Goal: Task Accomplishment & Management: Complete application form

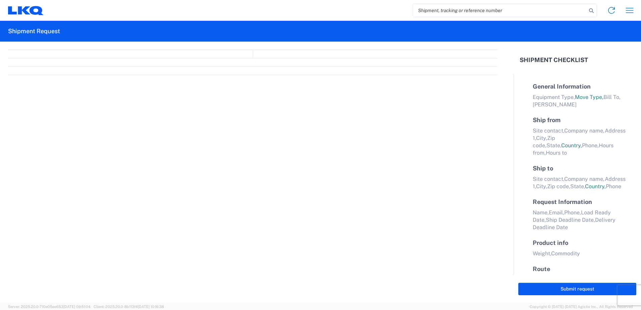
select select "FULL"
select select "LBS"
select select "IN"
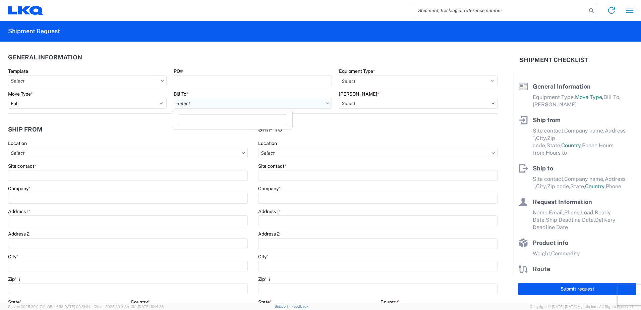
click at [323, 104] on input "text" at bounding box center [253, 103] width 158 height 11
type input "1760"
click at [213, 132] on div "1760 - LKQ Best Core" at bounding box center [232, 133] width 117 height 11
type input "1760 - LKQ Best Core"
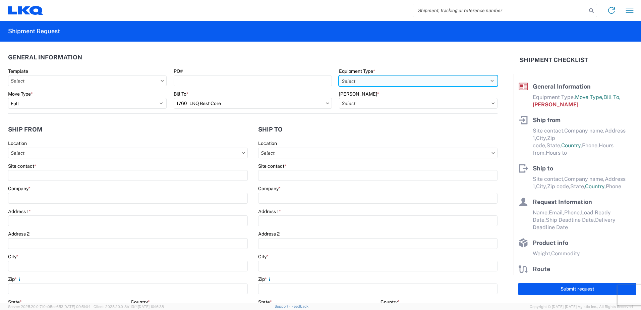
click at [385, 78] on select "Select 53’ Dry Van Flatbed Dropdeck (van) Lowboy (flatbed) Rail" at bounding box center [418, 80] width 158 height 11
select select "BCAR"
click at [339, 75] on select "Select 53’ Dry Van Flatbed Dropdeck (van) Lowboy (flatbed) Rail" at bounding box center [418, 80] width 158 height 11
click at [387, 101] on input "text" at bounding box center [418, 103] width 158 height 11
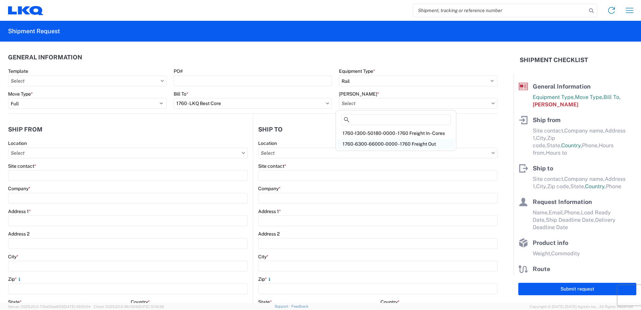
click at [387, 142] on div "1760-6300-66000-0000 - 1760 Freight Out" at bounding box center [395, 143] width 117 height 11
type input "1760-6300-66000-0000 - 1760 Freight Out"
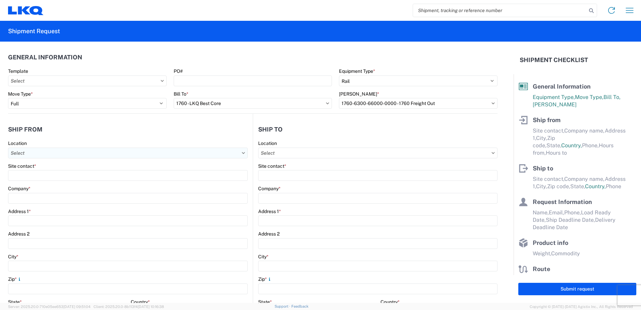
click at [38, 151] on input "text" at bounding box center [128, 152] width 240 height 11
type input "1760"
click at [39, 183] on div "1760 - LKQ Best Core" at bounding box center [68, 182] width 117 height 11
type input "1760 - LKQ Best Core"
type input "LKQ Corporation"
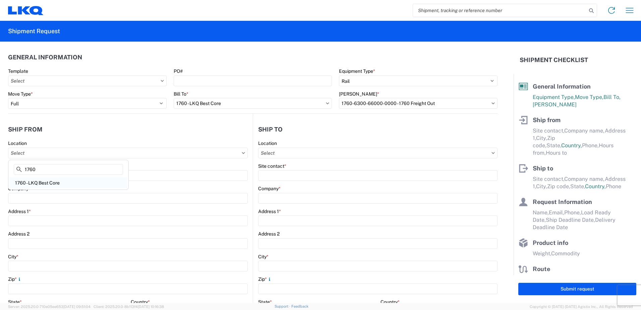
type input "[STREET_ADDRESS]"
type input "[GEOGRAPHIC_DATA]"
type input "77038"
select select "[GEOGRAPHIC_DATA]"
select select "US"
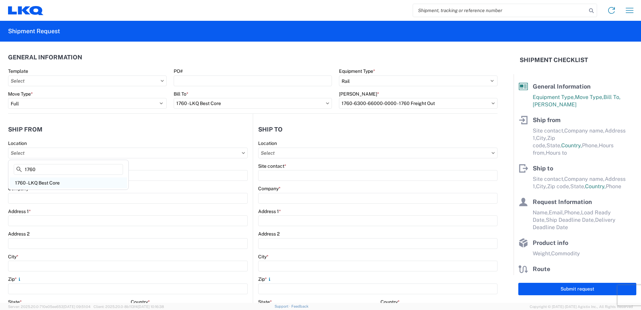
type input "[PHONE_NUMBER]"
type input "06:00"
type input "14:30"
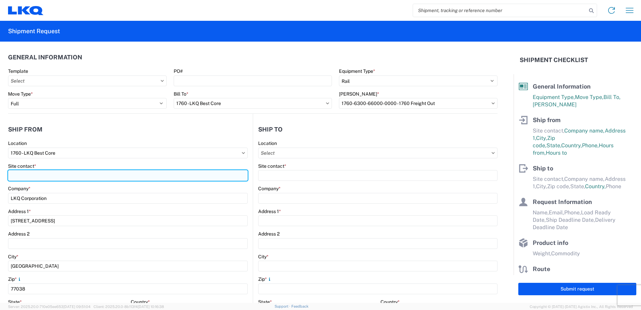
click at [32, 177] on input "Site contact *" at bounding box center [128, 175] width 240 height 11
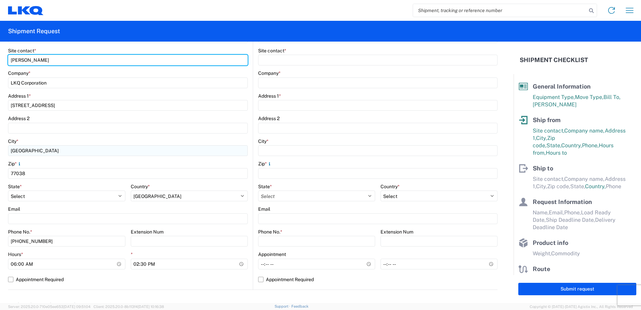
scroll to position [168, 0]
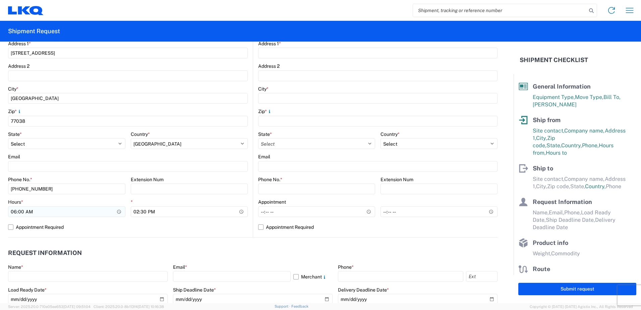
type input "[PERSON_NAME]"
click at [14, 211] on input "06:00" at bounding box center [66, 211] width 117 height 11
click at [135, 212] on input "14:30" at bounding box center [189, 211] width 117 height 11
type input "12:30"
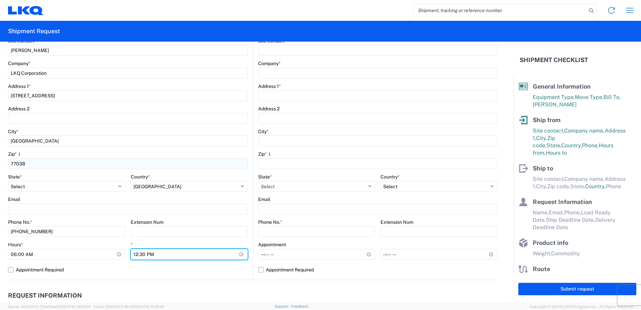
scroll to position [134, 0]
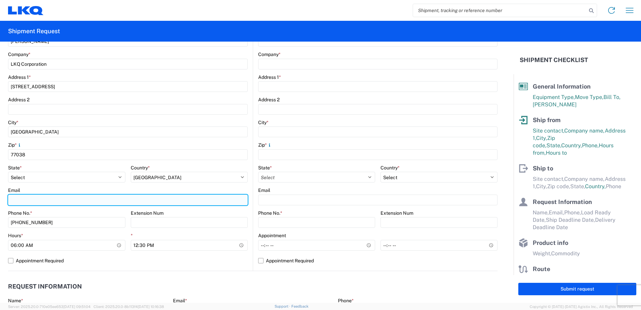
click at [22, 201] on input "Email" at bounding box center [128, 199] width 240 height 11
type input "[EMAIL_ADDRESS][DOMAIN_NAME]"
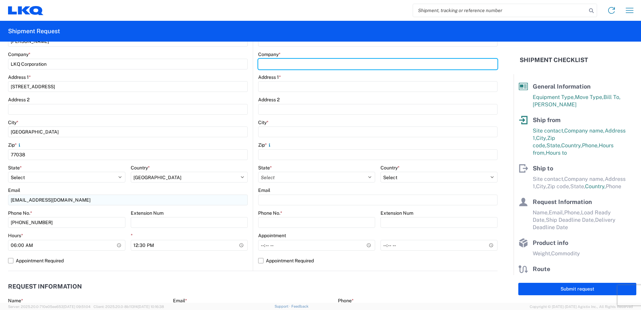
type input "Danco Enterprises INC"
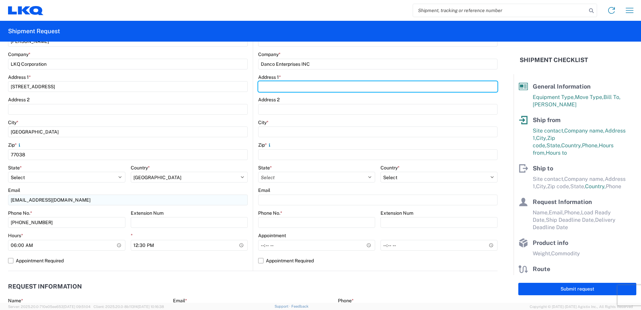
type input "[STREET_ADDRESS]"
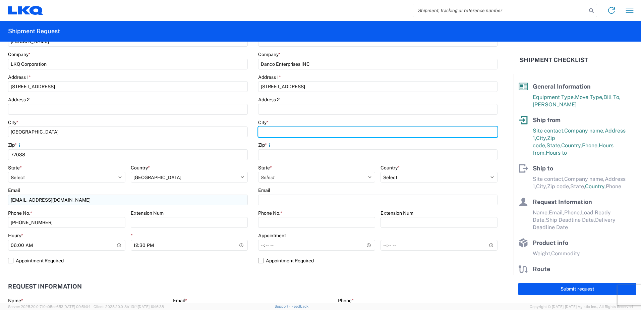
type input "[GEOGRAPHIC_DATA]"
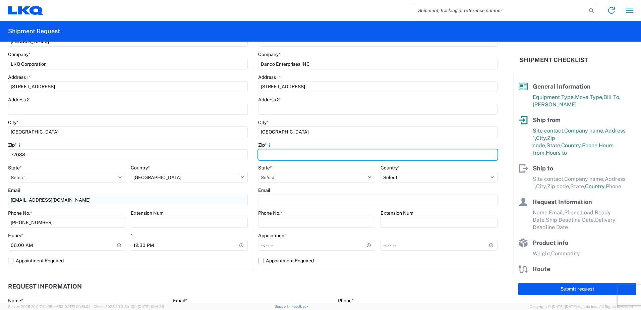
type input "92507"
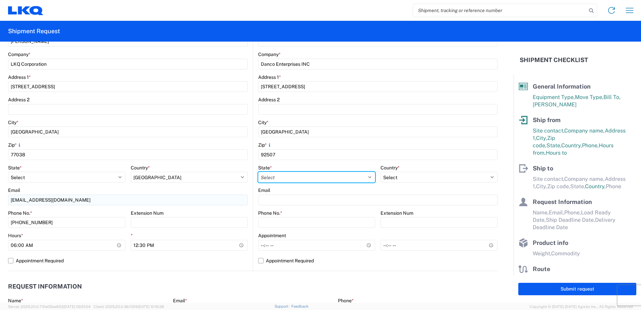
select select "CA"
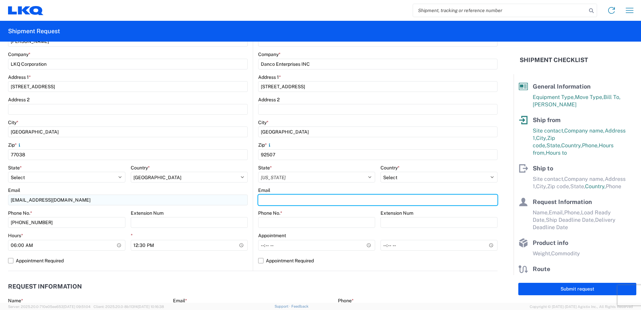
type input "[EMAIL_ADDRESS][DOMAIN_NAME]"
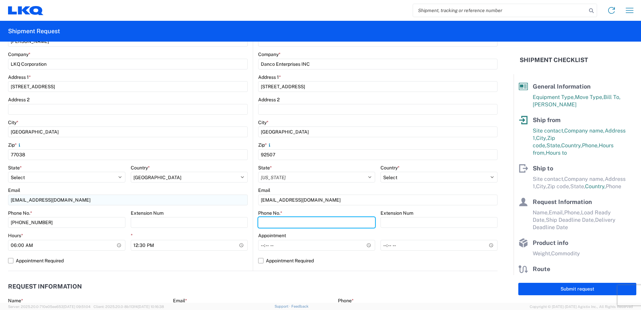
type input "[PHONE_NUMBER]"
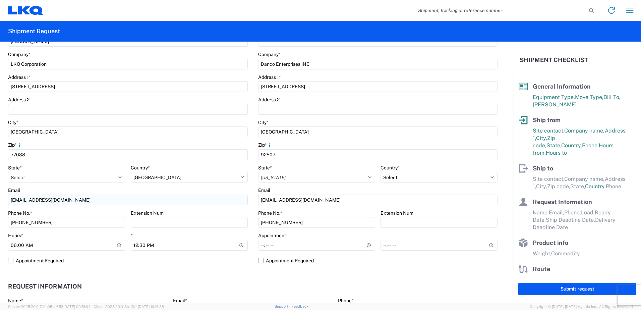
type input "[PERSON_NAME]"
type input "[EMAIL_ADDRESS][DOMAIN_NAME]"
type input "2818861028"
type input "[DATE]"
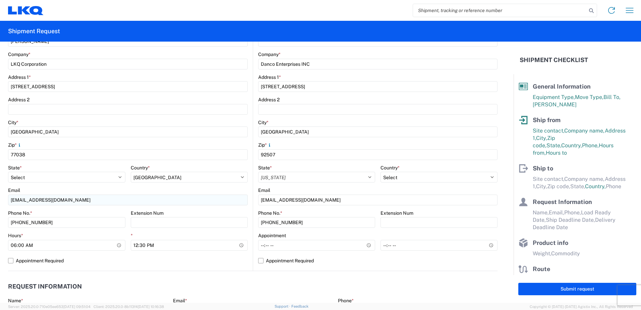
type input "[DATE]"
type input "42500"
type input "24"
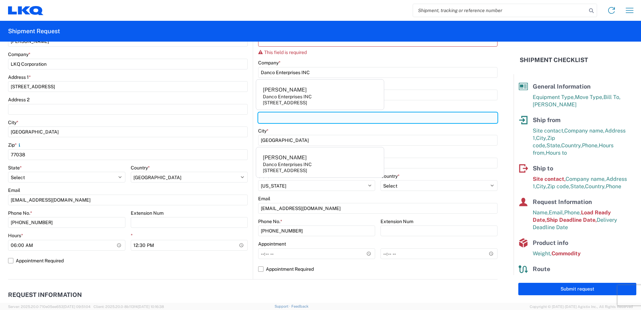
click at [298, 123] on input "Address 2" at bounding box center [377, 117] width 239 height 11
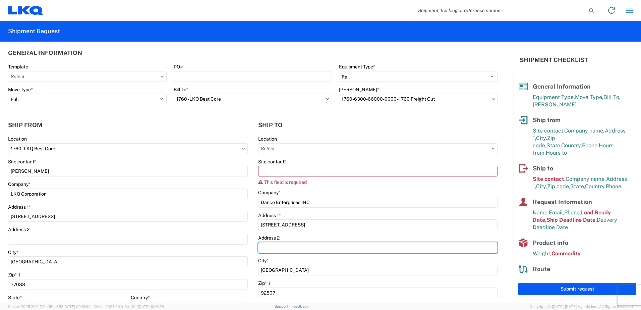
scroll to position [0, 0]
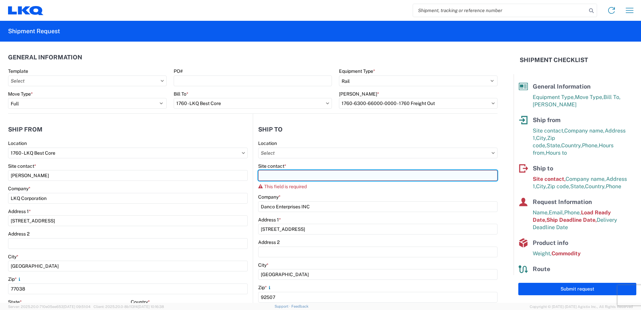
click at [262, 175] on input "Site contact *" at bounding box center [377, 175] width 239 height 11
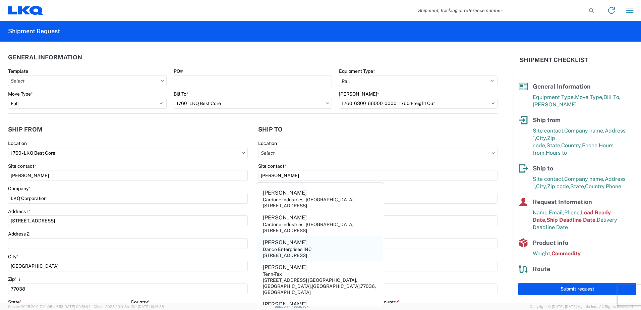
click at [311, 251] on div "Danco Enterprises INC" at bounding box center [287, 249] width 49 height 6
type input "[PERSON_NAME]"
select select "US"
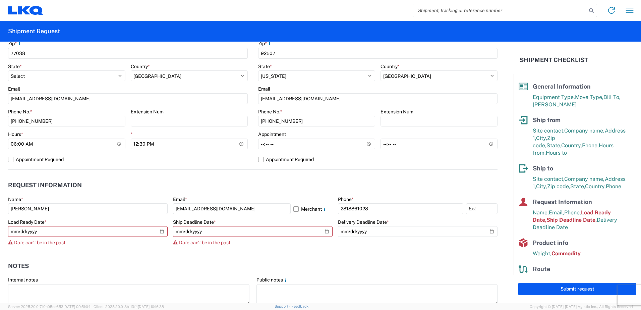
scroll to position [302, 0]
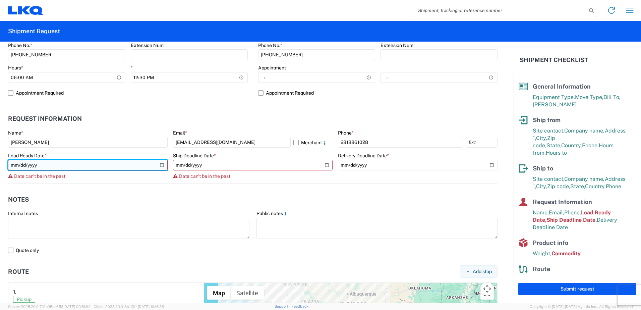
click at [159, 164] on input "[DATE]" at bounding box center [87, 164] width 159 height 11
type input "[DATE]"
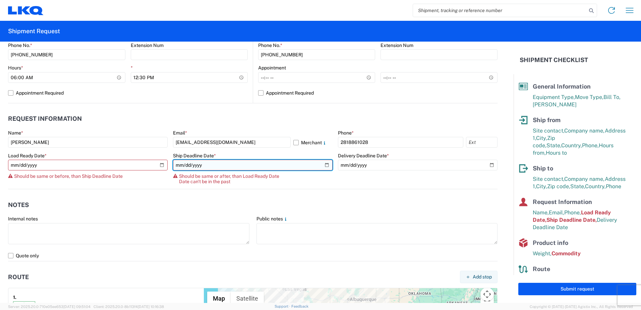
click at [322, 166] on input "[DATE]" at bounding box center [252, 164] width 159 height 11
type input "[DATE]"
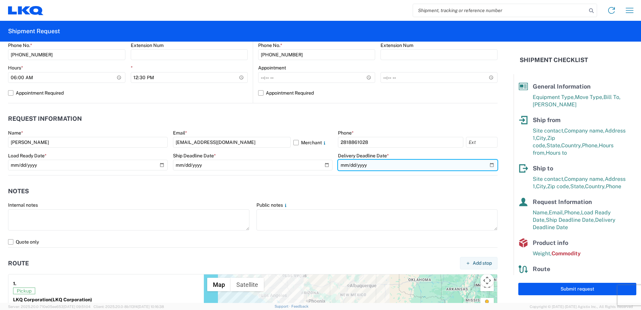
click at [486, 165] on input "[DATE]" at bounding box center [417, 164] width 159 height 11
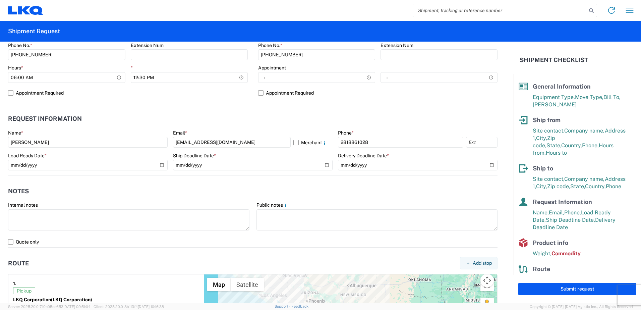
click at [137, 186] on header "Notes" at bounding box center [252, 190] width 489 height 15
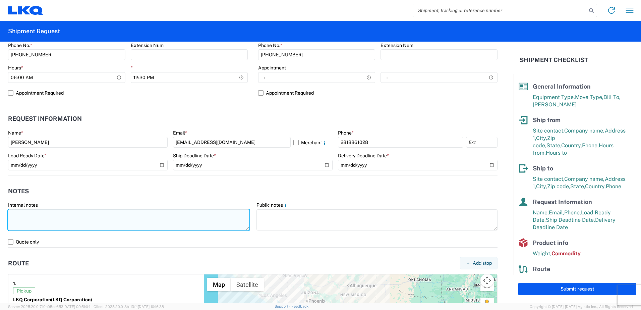
click at [17, 217] on textarea at bounding box center [128, 219] width 241 height 21
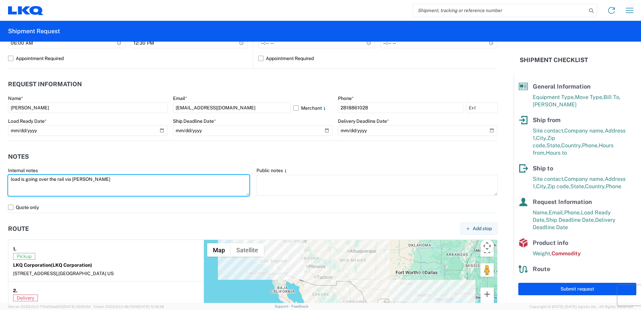
scroll to position [469, 0]
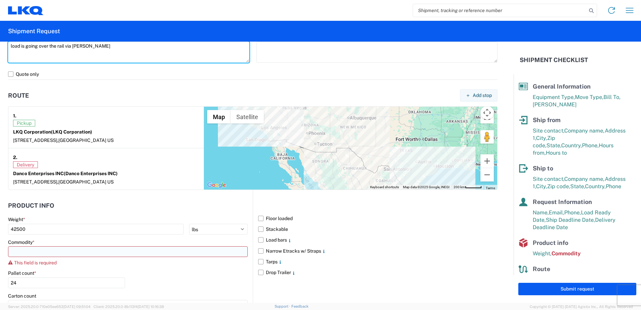
type textarea "load is going over the rail via [PERSON_NAME]"
click at [16, 250] on input at bounding box center [128, 251] width 240 height 11
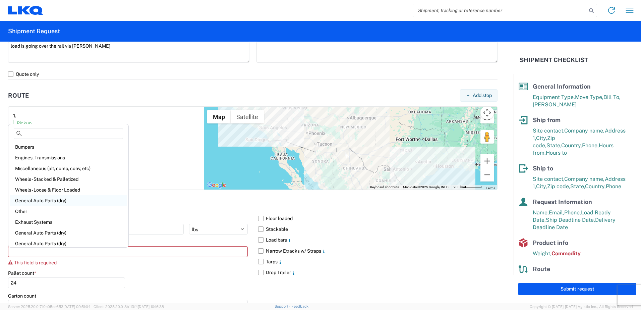
click at [43, 199] on div "General Auto Parts (dry)" at bounding box center [68, 200] width 117 height 11
type input "General Auto Parts (dry)"
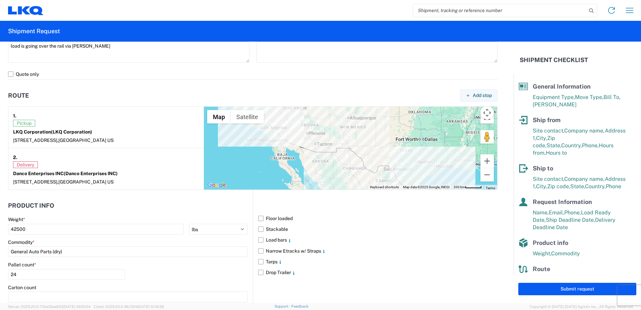
click at [273, 218] on label "Floor loaded" at bounding box center [377, 218] width 239 height 11
click at [0, 0] on input "Floor loaded" at bounding box center [0, 0] width 0 height 0
click at [270, 229] on label "Stackable" at bounding box center [377, 228] width 239 height 11
click at [0, 0] on input "Stackable" at bounding box center [0, 0] width 0 height 0
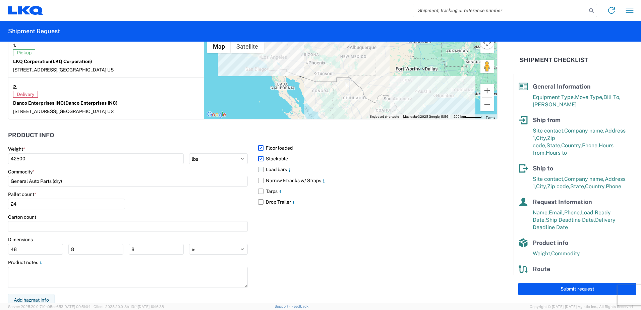
scroll to position [543, 0]
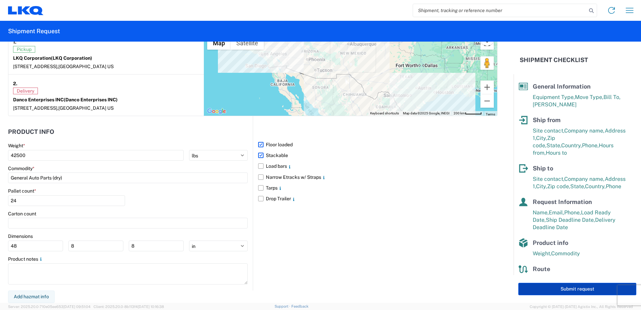
click at [543, 287] on button "Submit request" at bounding box center [577, 288] width 118 height 12
select select "US"
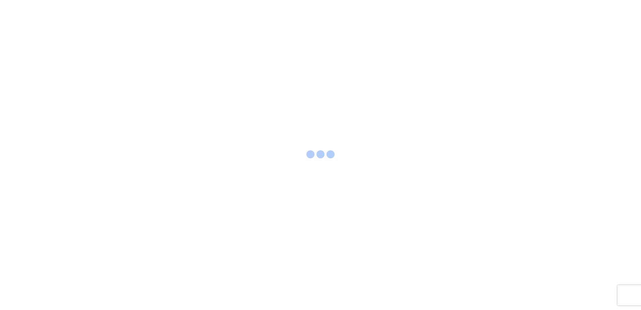
select select "FULL"
select select "LBS"
select select "IN"
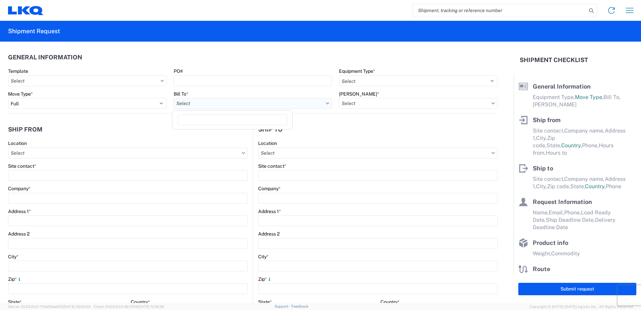
click at [223, 103] on input "text" at bounding box center [253, 103] width 158 height 11
type input "1760"
click at [213, 135] on div "1760 - LKQ Best Core" at bounding box center [232, 133] width 117 height 11
type input "1760 - LKQ Best Core"
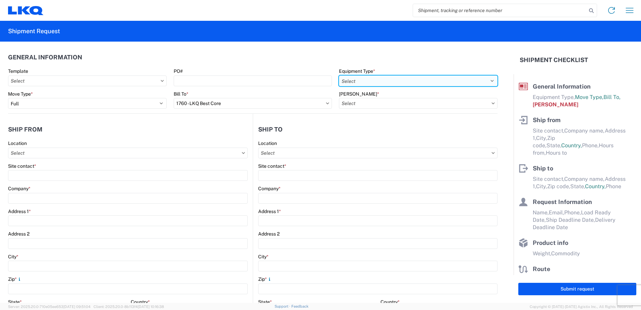
click at [431, 79] on select "Select 53’ Dry Van Flatbed Dropdeck (van) Lowboy (flatbed) Rail" at bounding box center [418, 80] width 158 height 11
select select "BCAR"
click at [339, 75] on select "Select 53’ Dry Van Flatbed Dropdeck (van) Lowboy (flatbed) Rail" at bounding box center [418, 80] width 158 height 11
click at [369, 104] on input "text" at bounding box center [418, 103] width 158 height 11
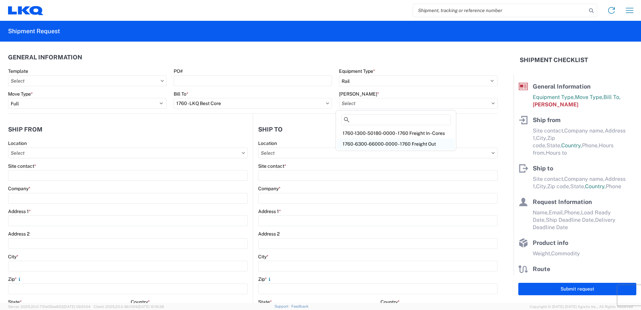
click at [371, 144] on div "1760-6300-66000-0000 - 1760 Freight Out" at bounding box center [395, 143] width 117 height 11
type input "1760-6300-66000-0000 - 1760 Freight Out"
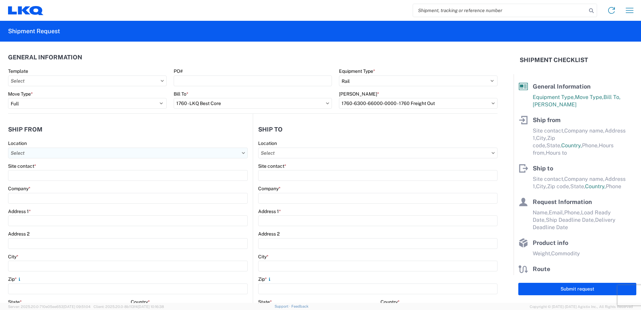
click at [25, 154] on input "text" at bounding box center [128, 152] width 240 height 11
type input "1760"
click at [24, 182] on div "1760 - LKQ Best Core" at bounding box center [68, 182] width 117 height 11
type input "1760 - LKQ Best Core"
type input "LKQ Corporation"
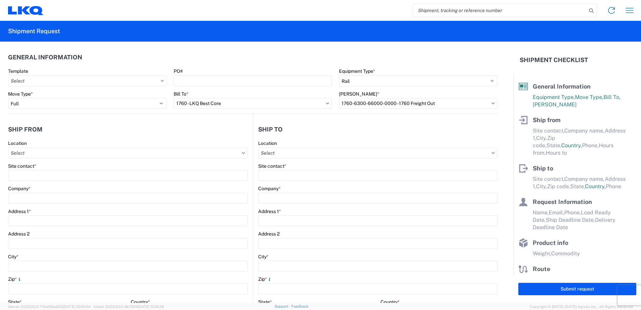
type input "[STREET_ADDRESS]"
type input "[GEOGRAPHIC_DATA]"
type input "77038"
select select "[GEOGRAPHIC_DATA]"
select select "US"
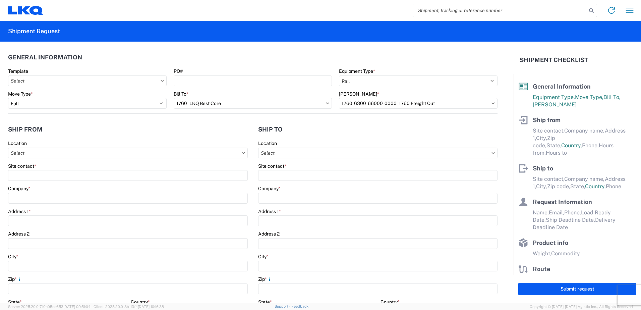
type input "[PHONE_NUMBER]"
type input "06:00"
type input "14:30"
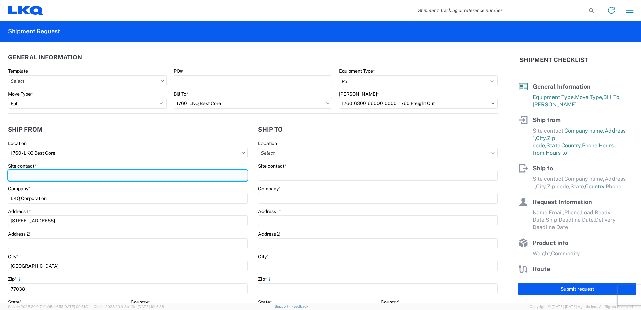
click at [18, 177] on input "Site contact *" at bounding box center [128, 175] width 240 height 11
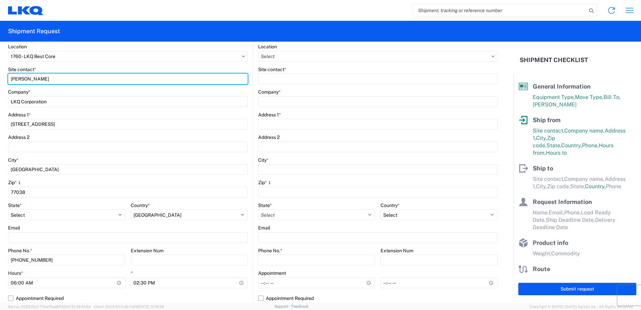
scroll to position [101, 0]
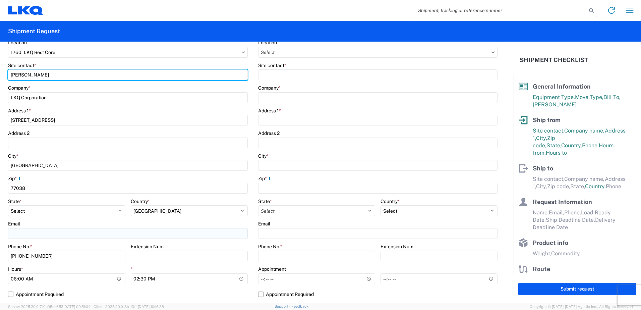
type input "[PERSON_NAME]"
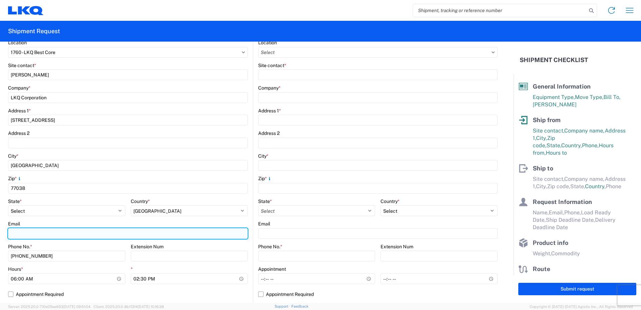
click at [23, 234] on input "Email" at bounding box center [128, 233] width 240 height 11
type input "[EMAIL_ADDRESS][DOMAIN_NAME]"
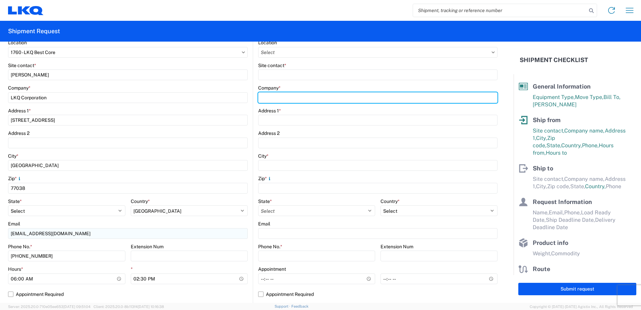
type input "Danco Enterprises INC"
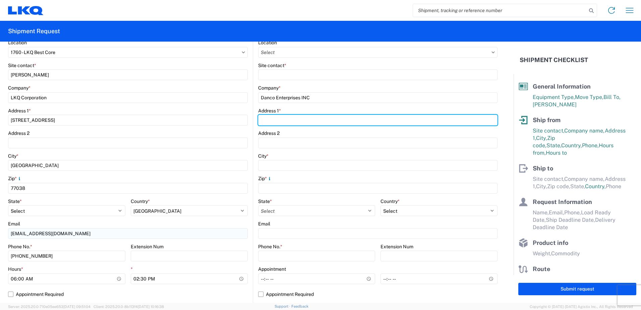
type input "[STREET_ADDRESS]"
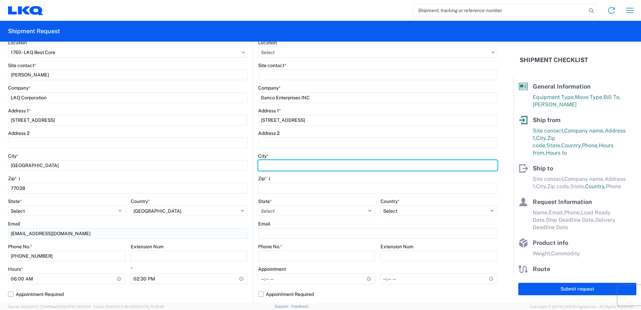
type input "[GEOGRAPHIC_DATA]"
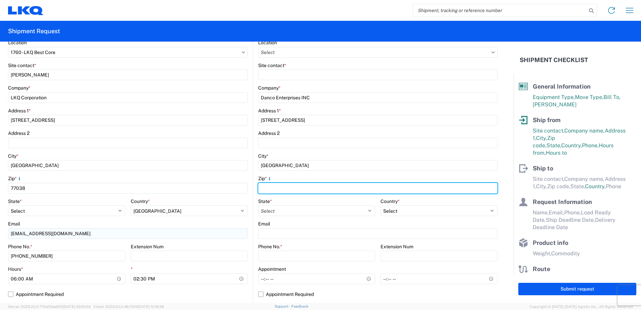
type input "92507"
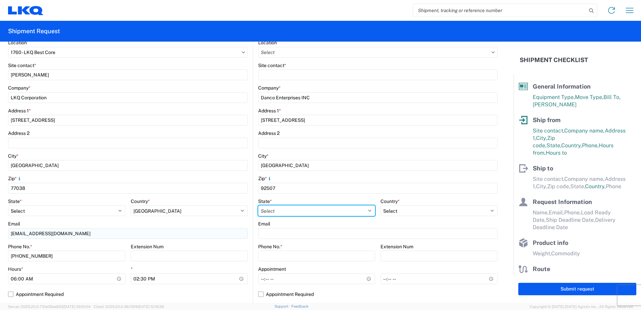
select select "CA"
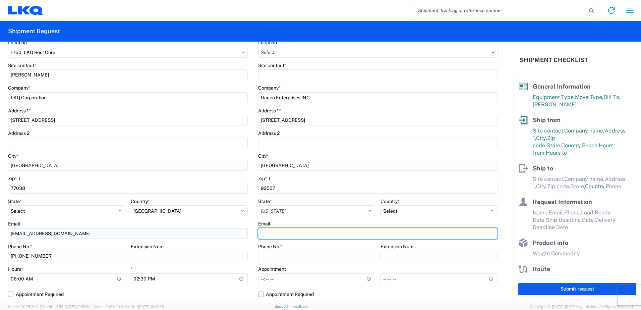
type input "[EMAIL_ADDRESS][DOMAIN_NAME]"
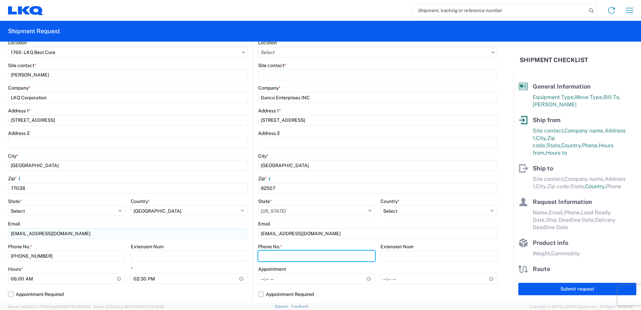
type input "[PHONE_NUMBER]"
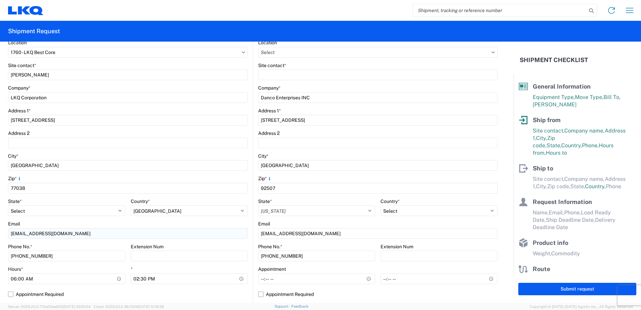
type input "[PERSON_NAME]"
type input "[EMAIL_ADDRESS][DOMAIN_NAME]"
type input "2818861028"
type input "[DATE]"
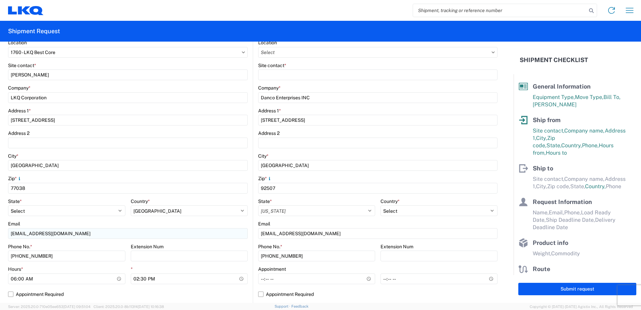
type input "[DATE]"
type input "42500"
type input "24"
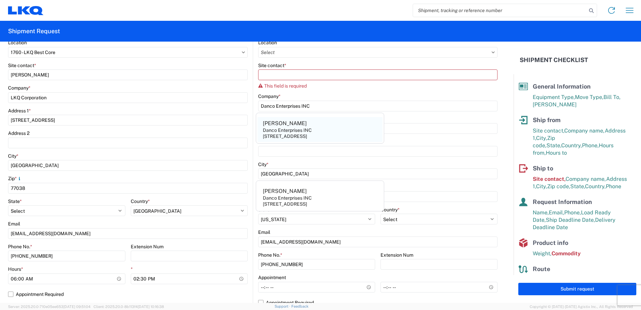
click at [269, 126] on div "[PERSON_NAME]" at bounding box center [285, 123] width 44 height 7
type input "[PERSON_NAME]"
select select "US"
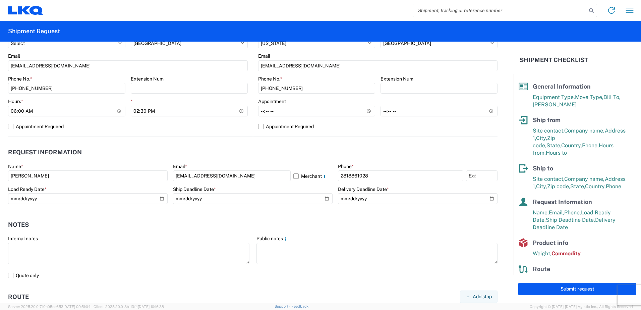
scroll to position [335, 0]
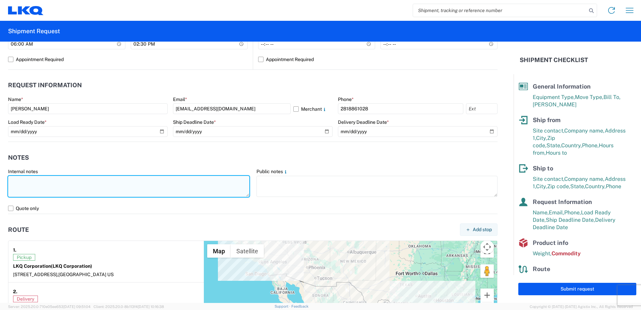
click at [37, 187] on textarea at bounding box center [128, 186] width 241 height 21
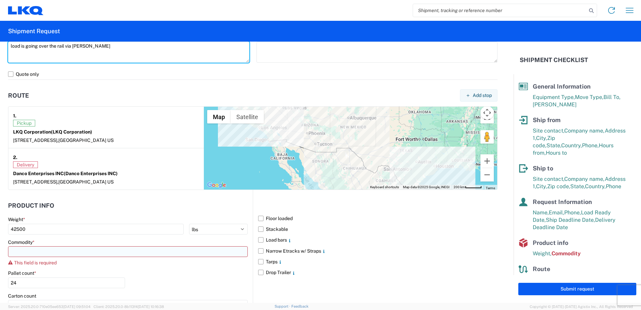
type textarea "load is going over the rail via JB hunt"
click at [27, 250] on input at bounding box center [128, 251] width 240 height 11
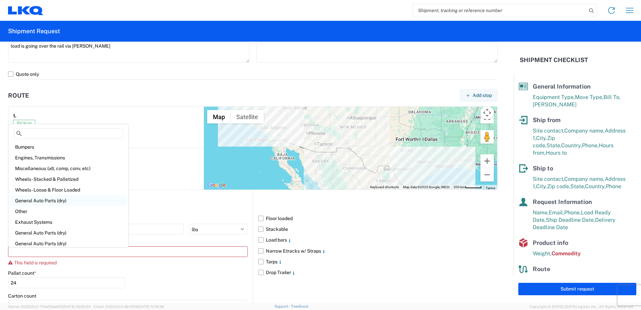
click at [42, 201] on div "General Auto Parts (dry)" at bounding box center [68, 200] width 117 height 11
type input "General Auto Parts (dry)"
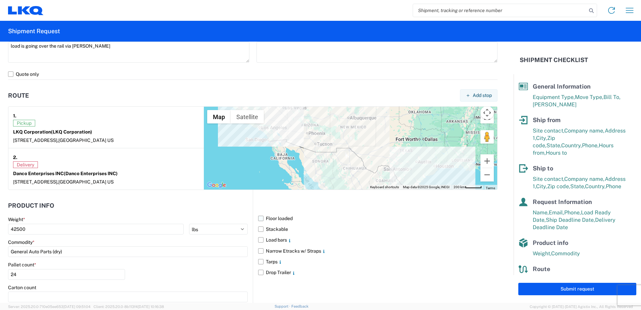
click at [268, 217] on label "Floor loaded" at bounding box center [377, 218] width 239 height 11
click at [0, 0] on input "Floor loaded" at bounding box center [0, 0] width 0 height 0
click at [269, 231] on label "Stackable" at bounding box center [377, 228] width 239 height 11
click at [0, 0] on input "Stackable" at bounding box center [0, 0] width 0 height 0
click at [563, 290] on button "Submit request" at bounding box center [577, 288] width 118 height 12
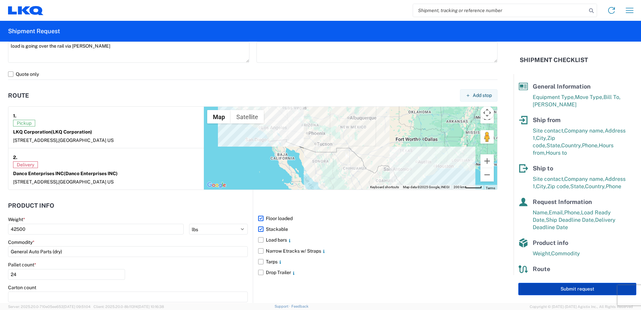
select select "US"
